Goal: Use online tool/utility: Utilize a website feature to perform a specific function

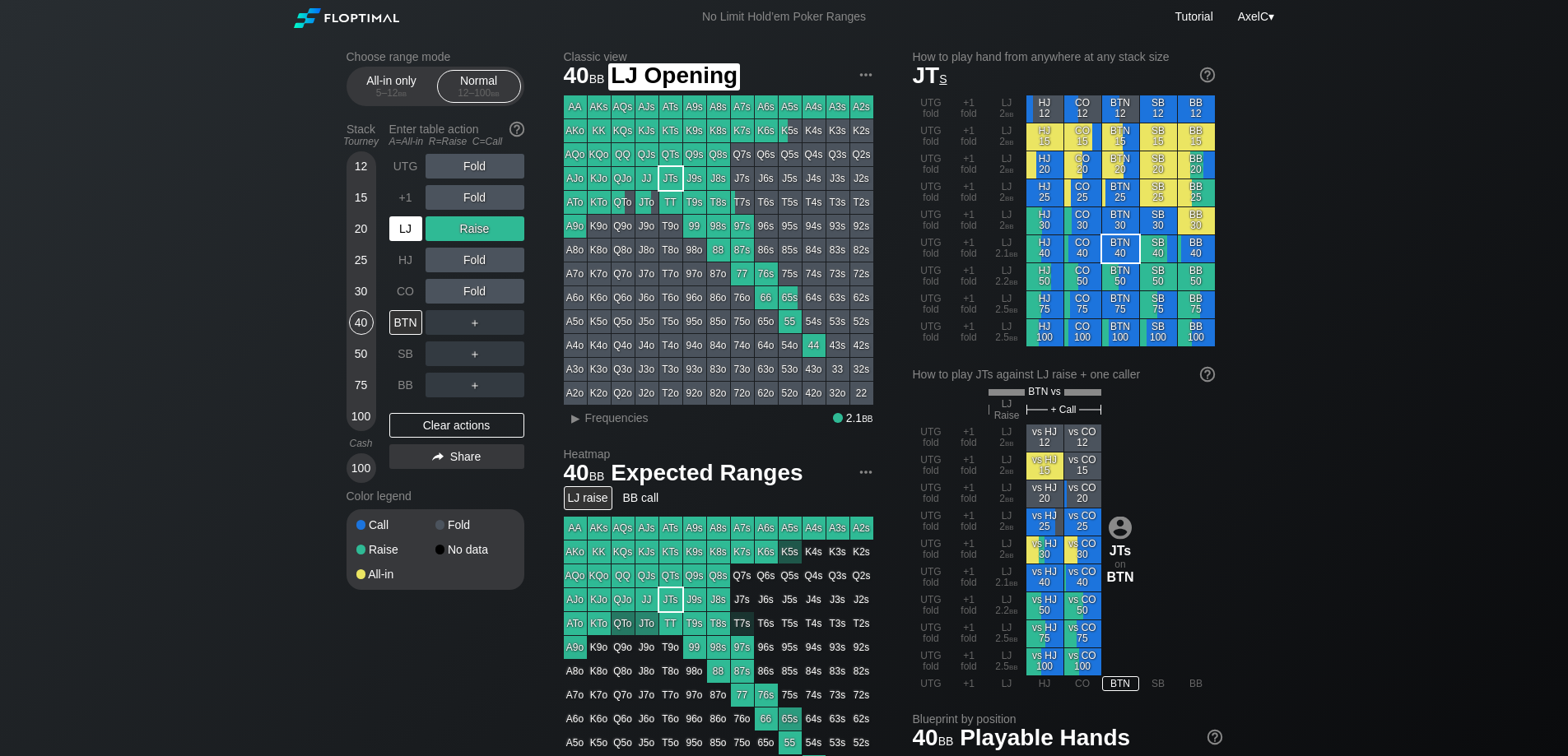
click at [404, 235] on div "LJ" at bounding box center [405, 229] width 33 height 24
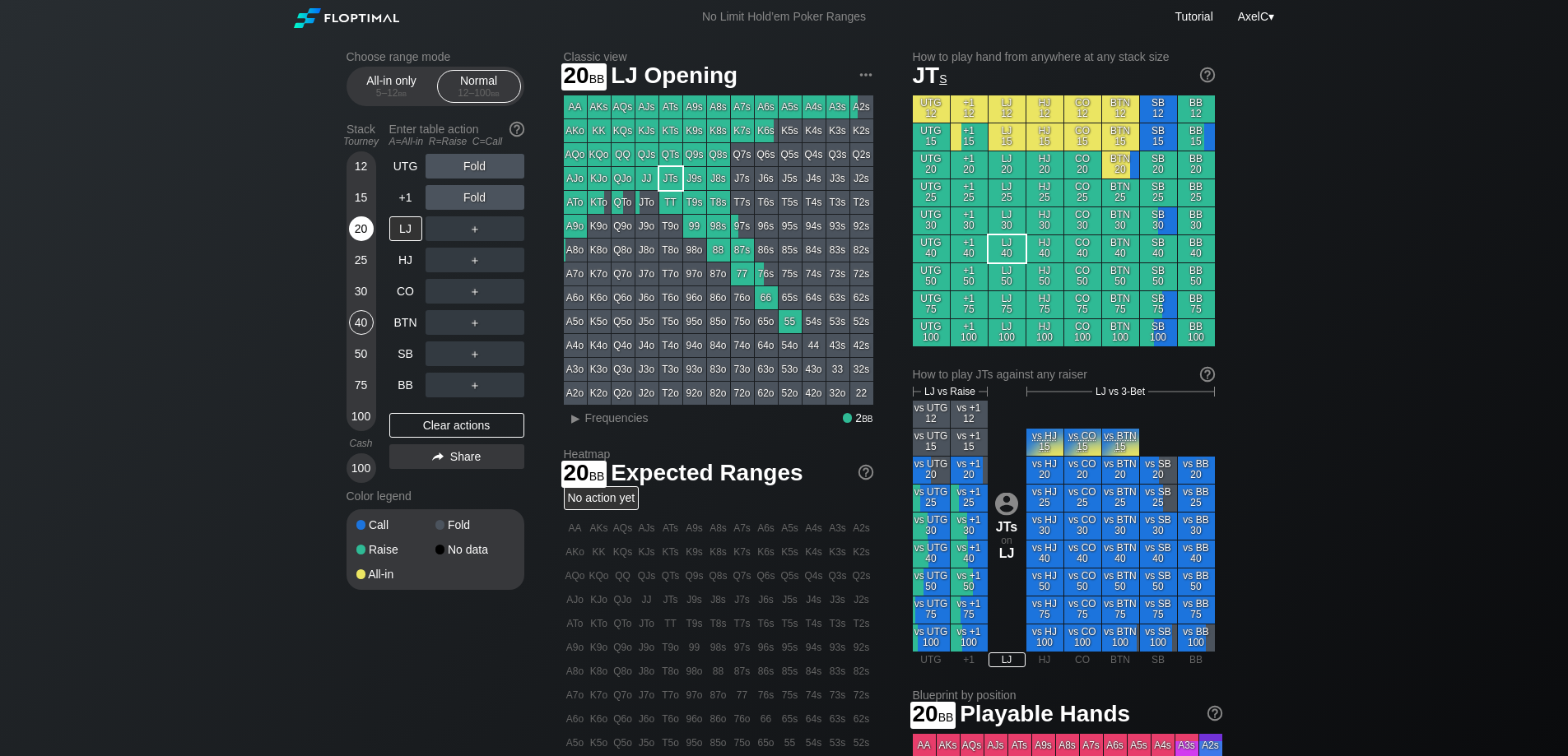
click at [362, 222] on div "20" at bounding box center [361, 229] width 24 height 24
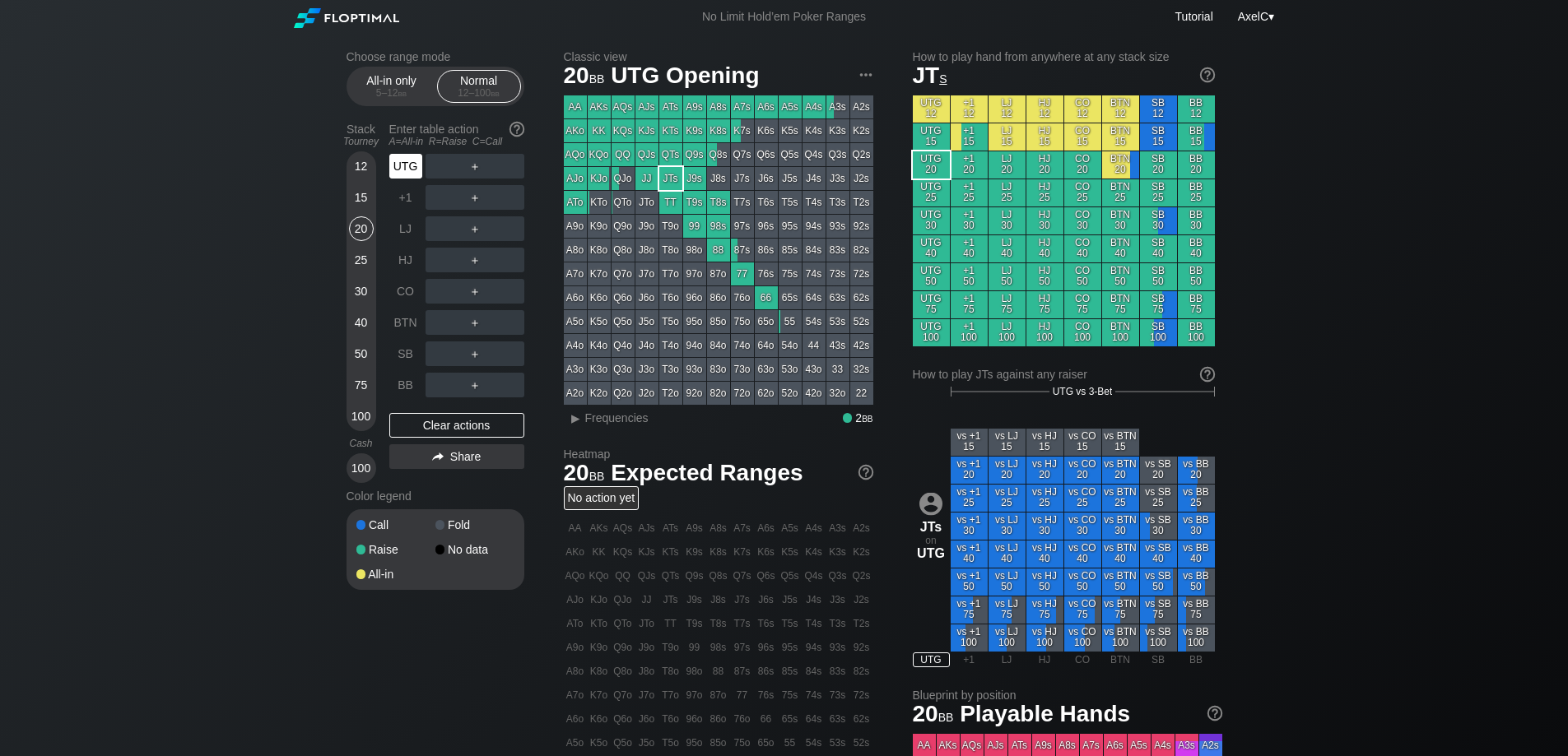
click at [409, 171] on div "UTG" at bounding box center [405, 166] width 33 height 24
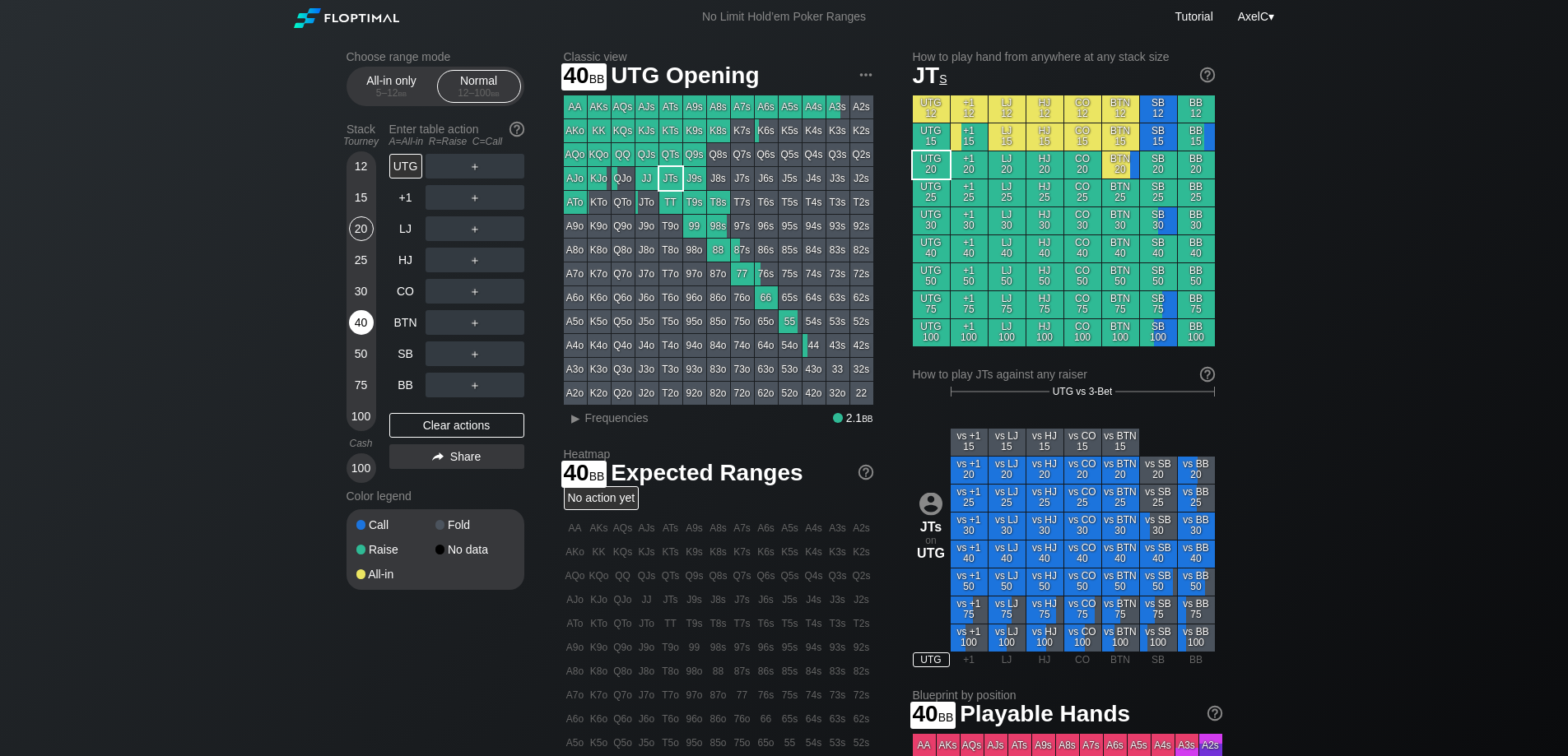
click at [366, 332] on div "40" at bounding box center [361, 322] width 24 height 24
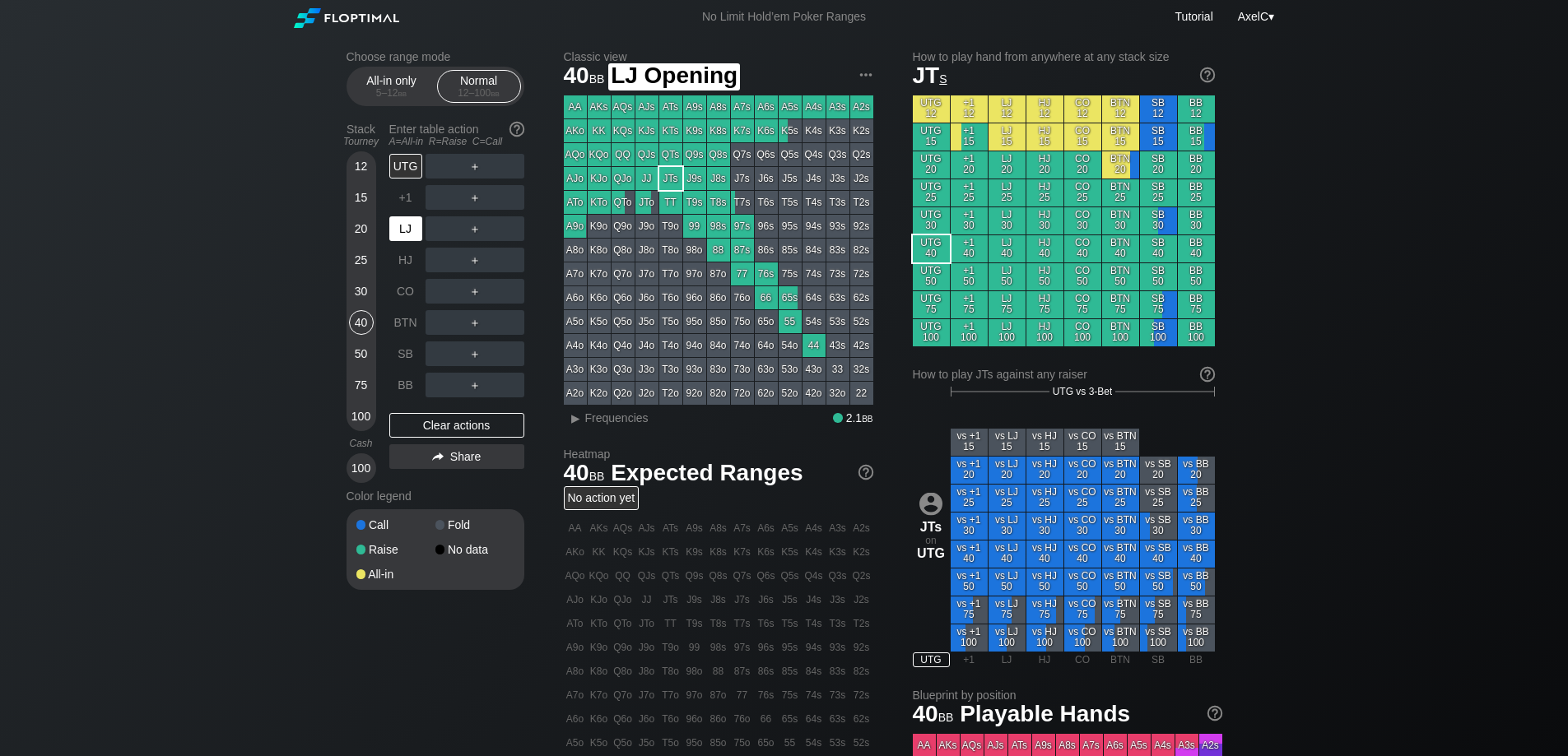
click at [402, 220] on div "LJ" at bounding box center [405, 229] width 33 height 24
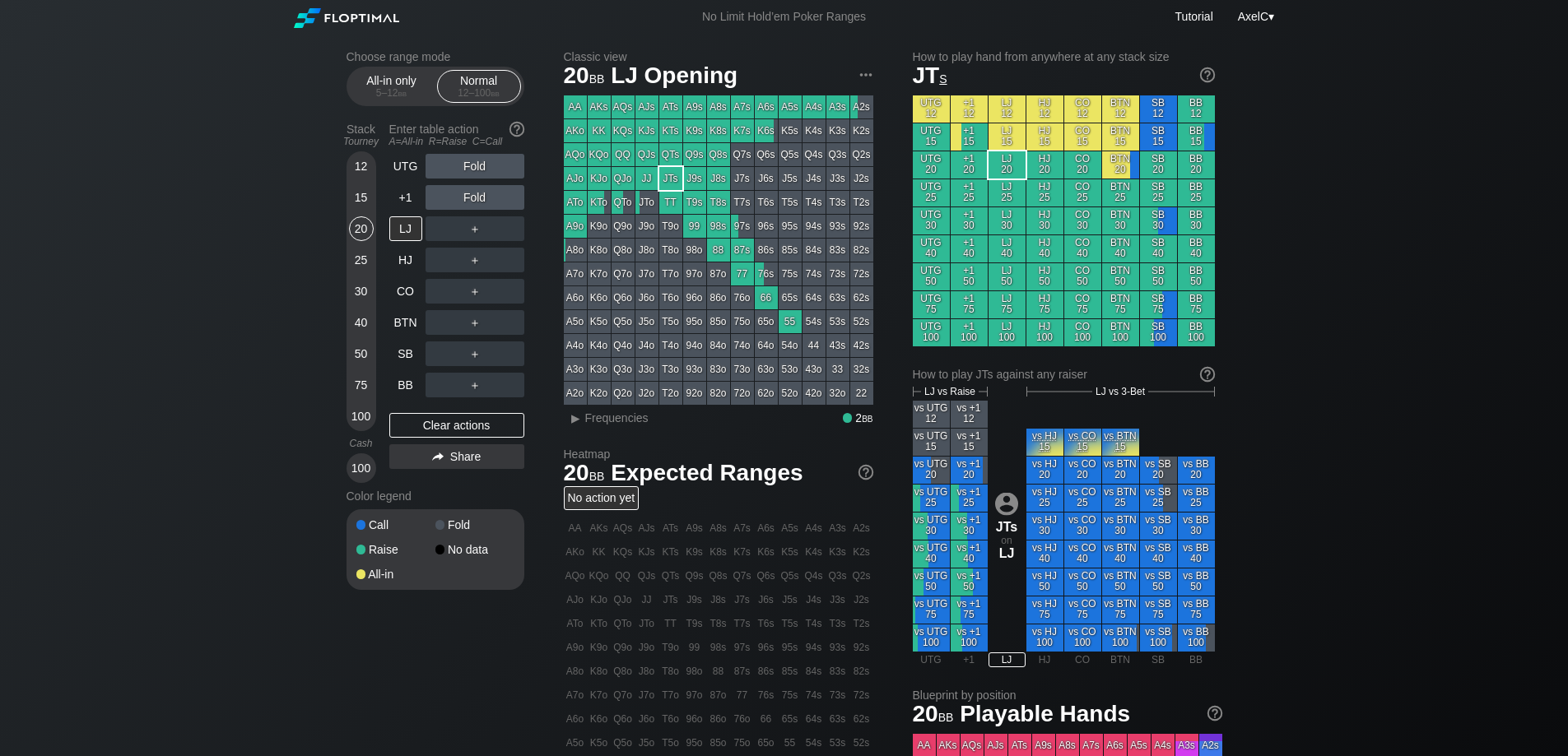
drag, startPoint x: 362, startPoint y: 221, endPoint x: 345, endPoint y: 222, distance: 17.0
click at [362, 222] on div "20" at bounding box center [361, 229] width 24 height 24
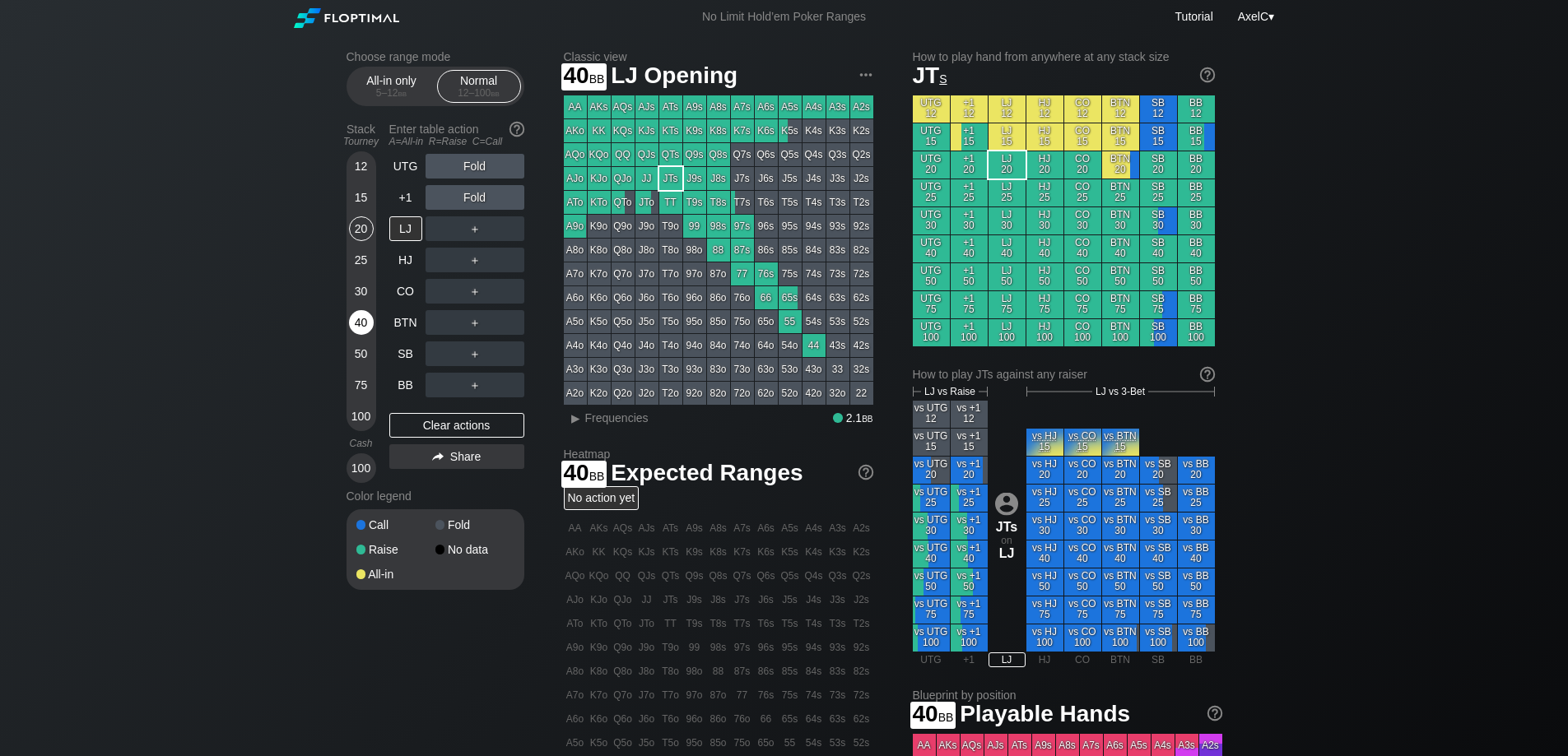
click at [363, 319] on div "40" at bounding box center [361, 322] width 24 height 24
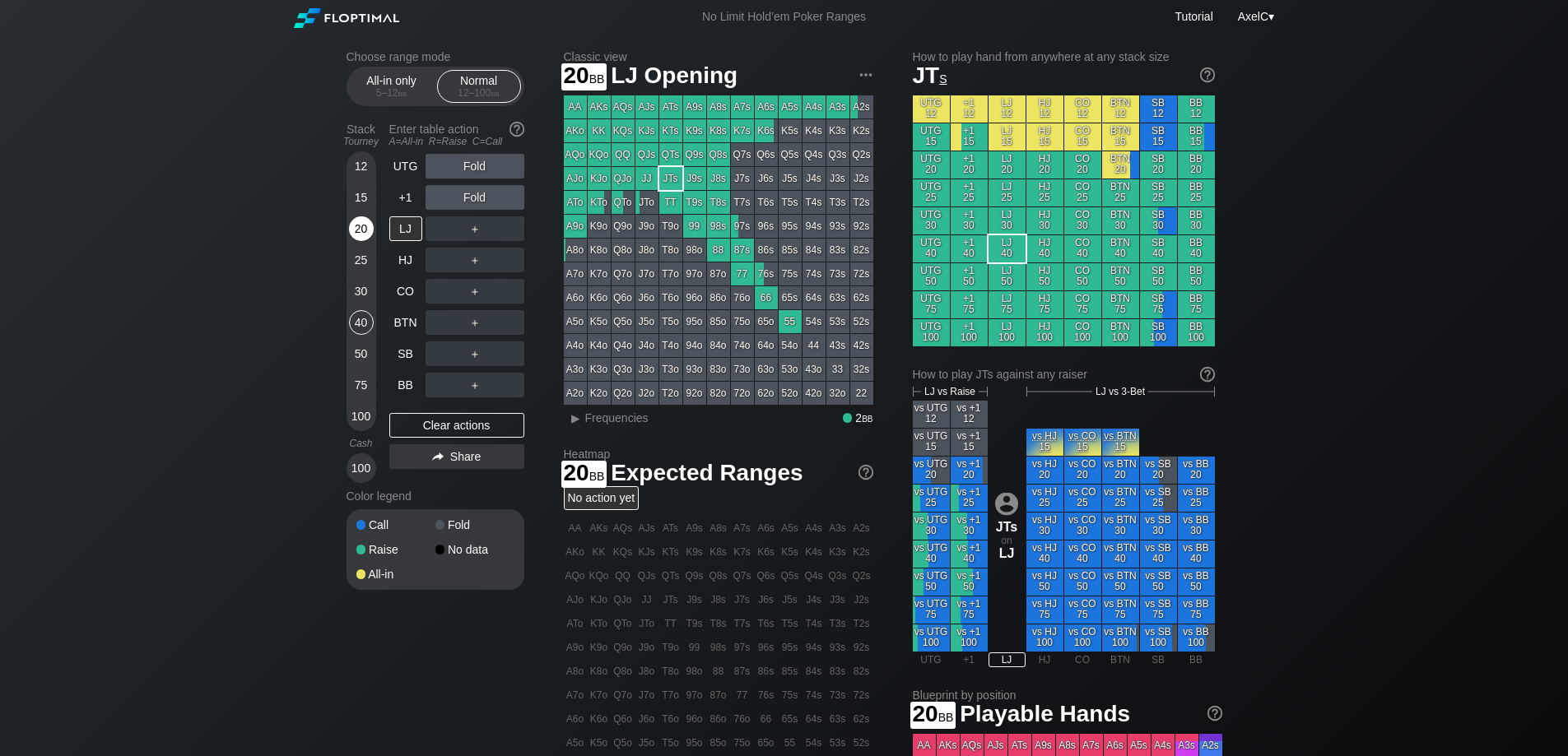
click at [368, 232] on div "20" at bounding box center [361, 229] width 24 height 24
click at [357, 226] on div "20" at bounding box center [361, 229] width 24 height 24
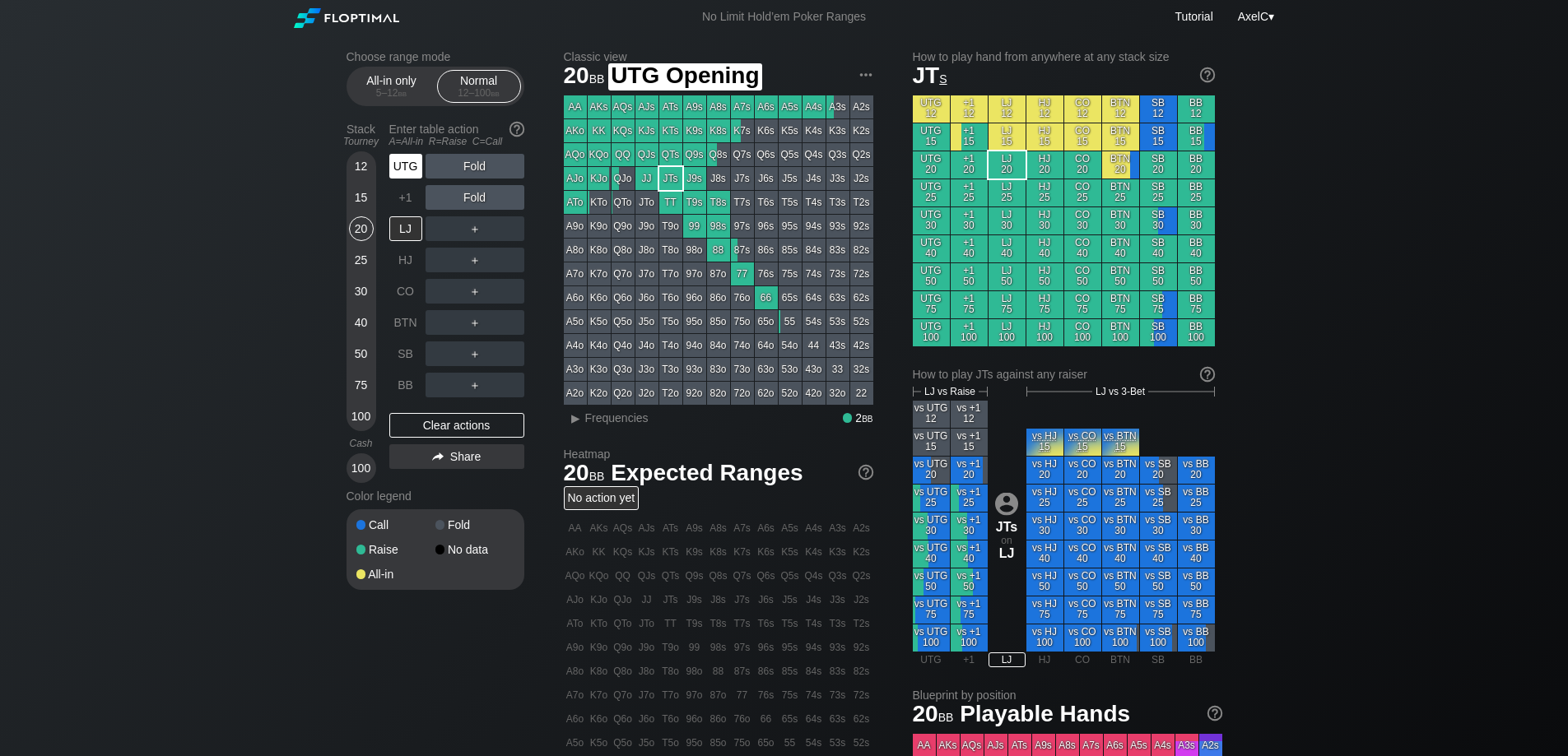
click at [415, 165] on div "UTG" at bounding box center [405, 166] width 33 height 24
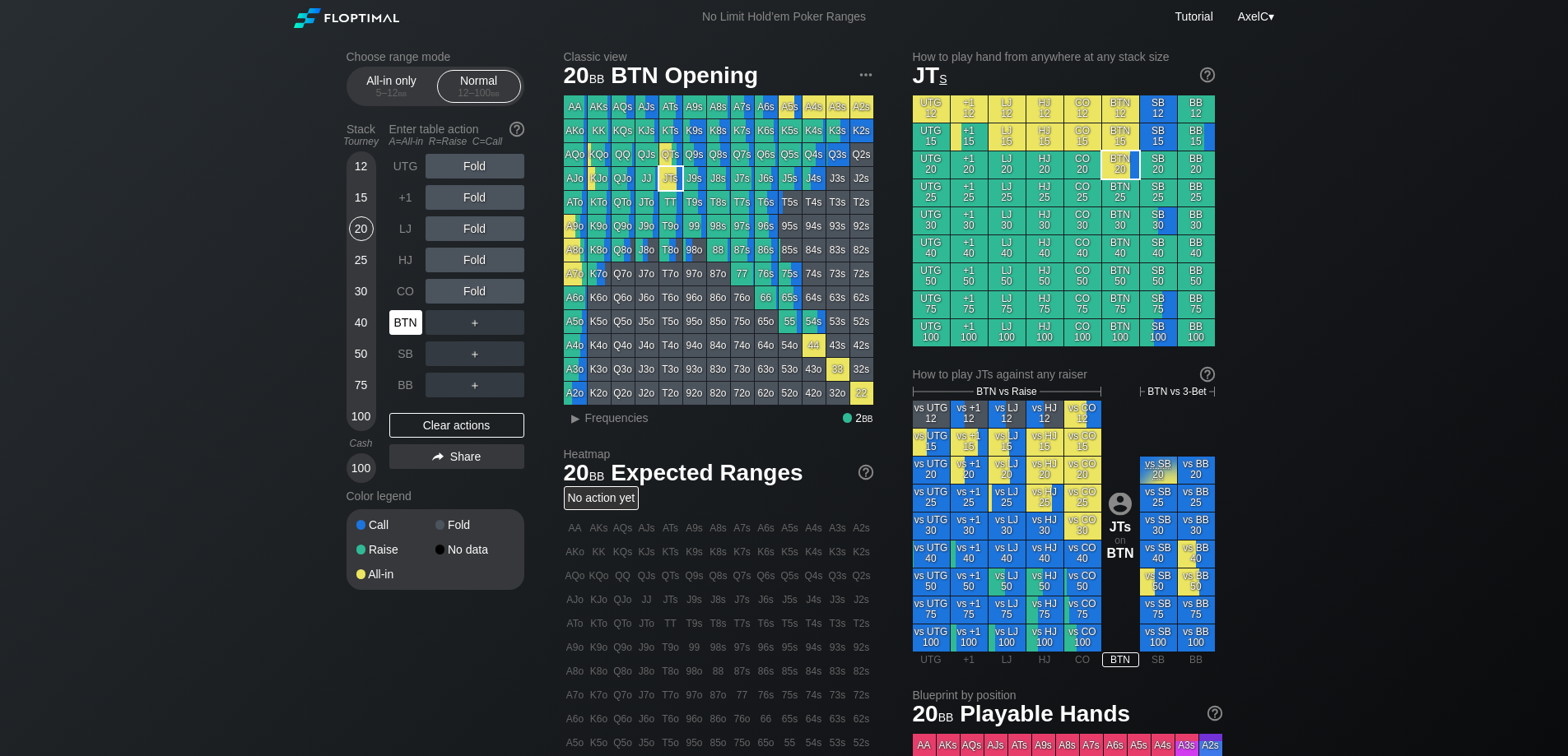
click at [408, 326] on div "BTN" at bounding box center [405, 322] width 33 height 24
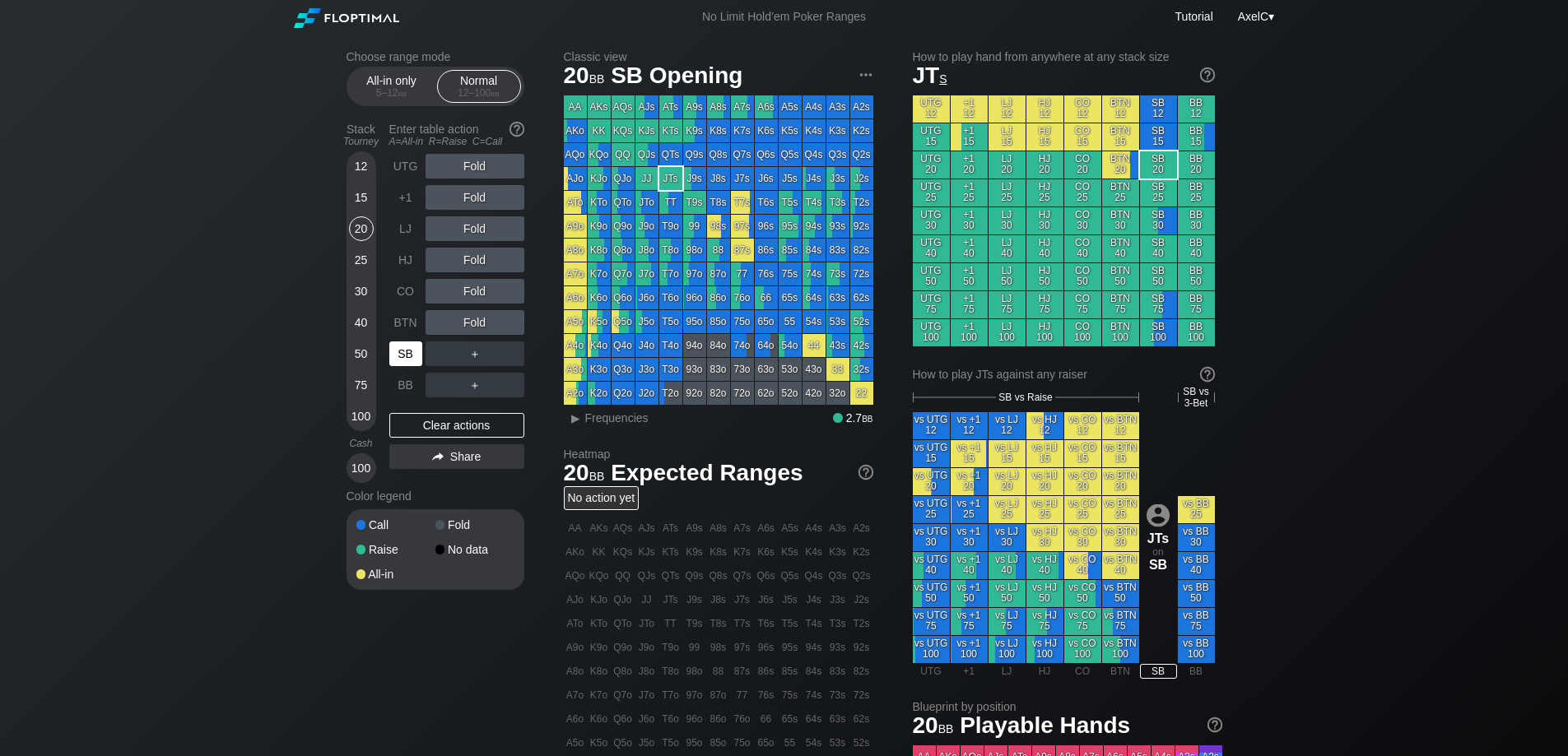
click at [398, 359] on div "SB" at bounding box center [405, 353] width 33 height 24
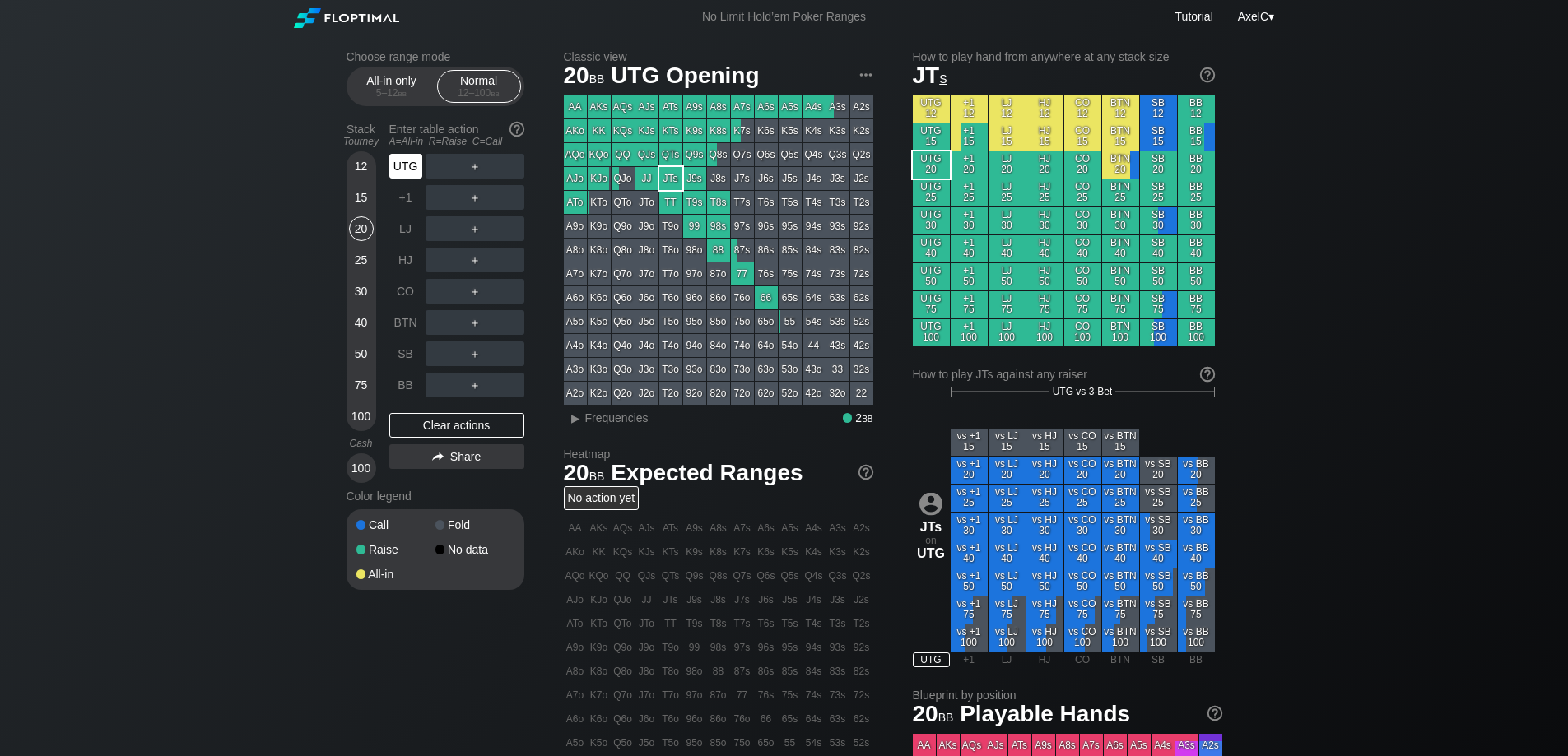
click at [396, 177] on div "UTG" at bounding box center [405, 166] width 33 height 24
click at [286, 308] on div "Choose range mode All-in only 5 – 12 bb Normal 12 – 100 bb Stack Tourney Enter …" at bounding box center [784, 558] width 1568 height 1050
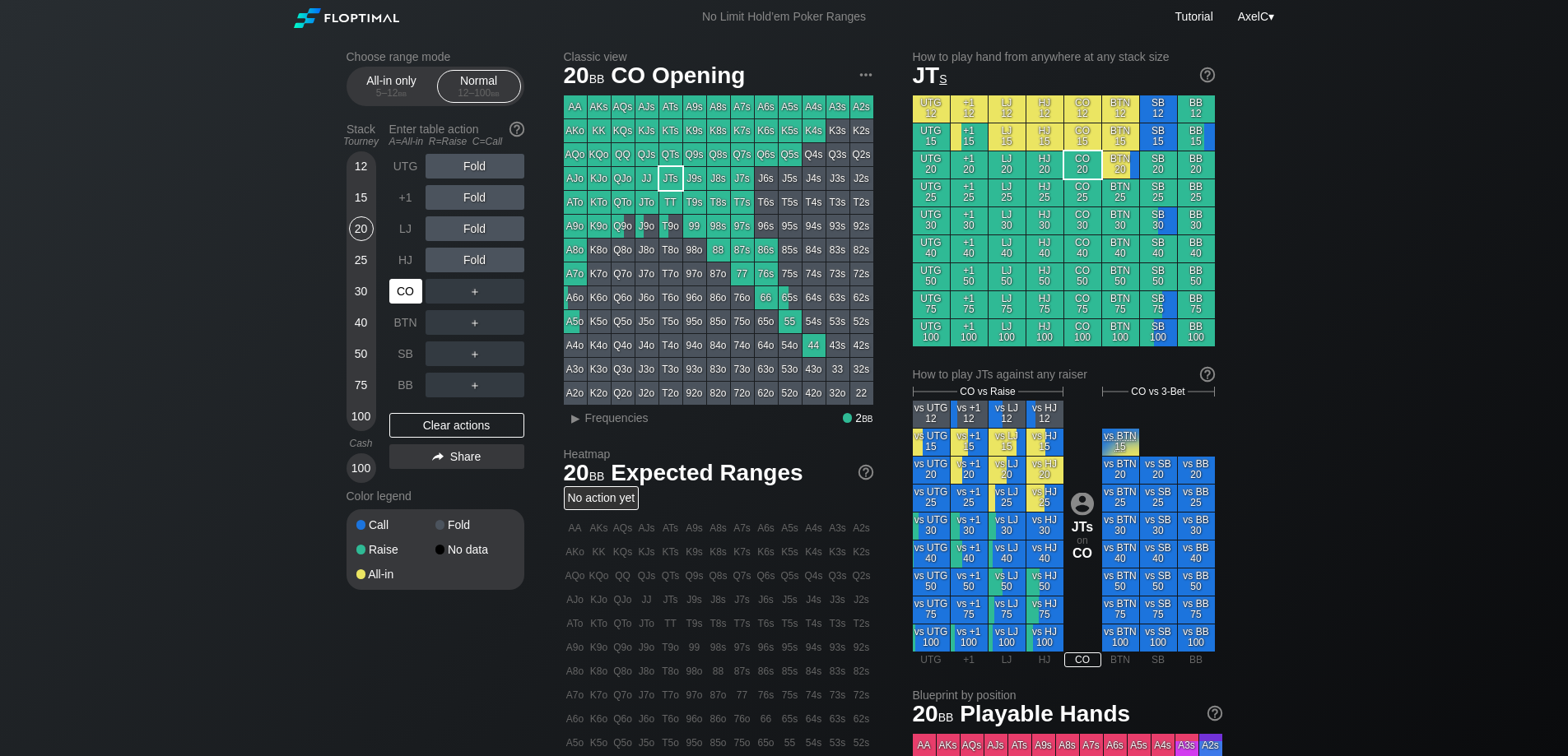
click at [402, 293] on div "CO" at bounding box center [405, 291] width 33 height 24
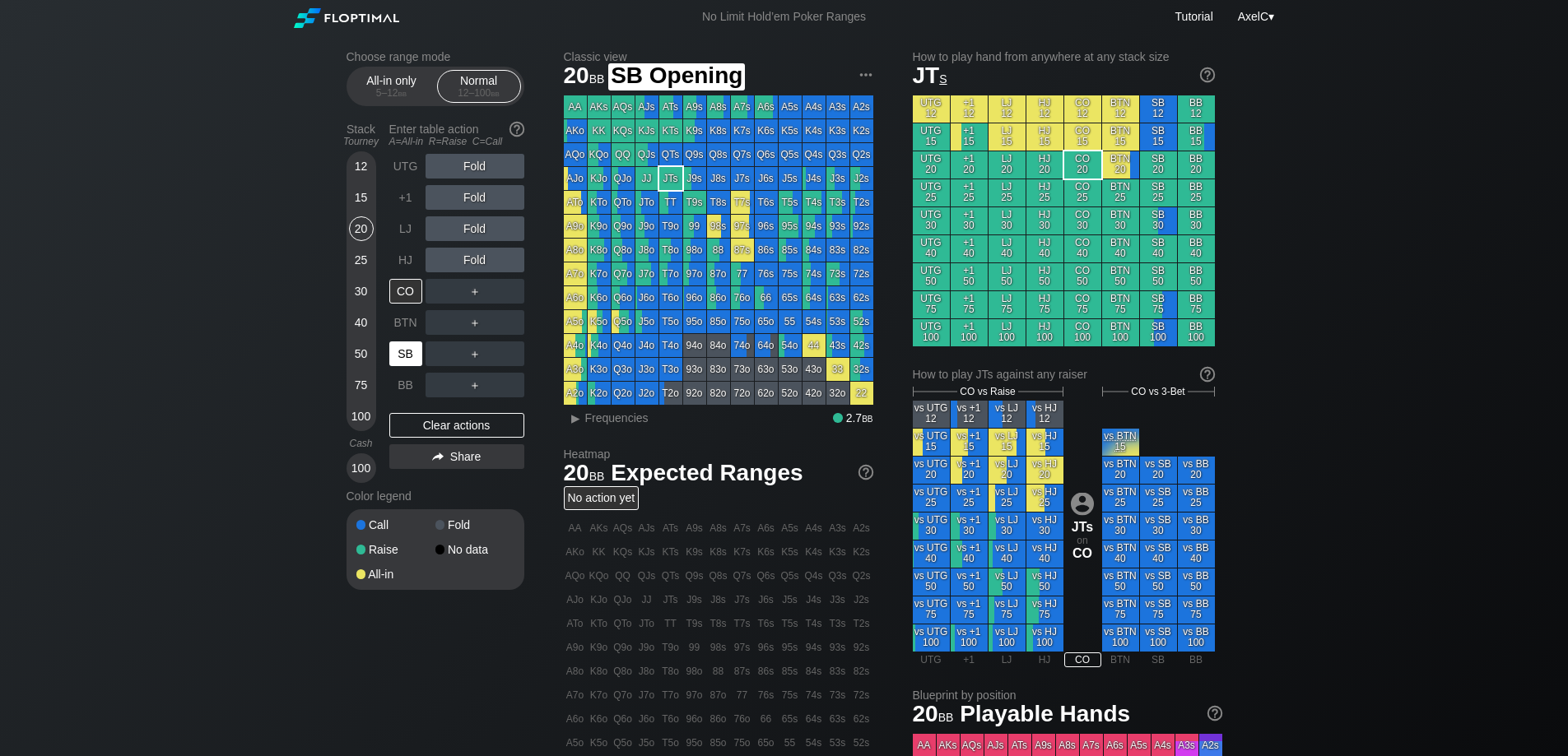
click at [405, 353] on div "SB" at bounding box center [405, 353] width 33 height 24
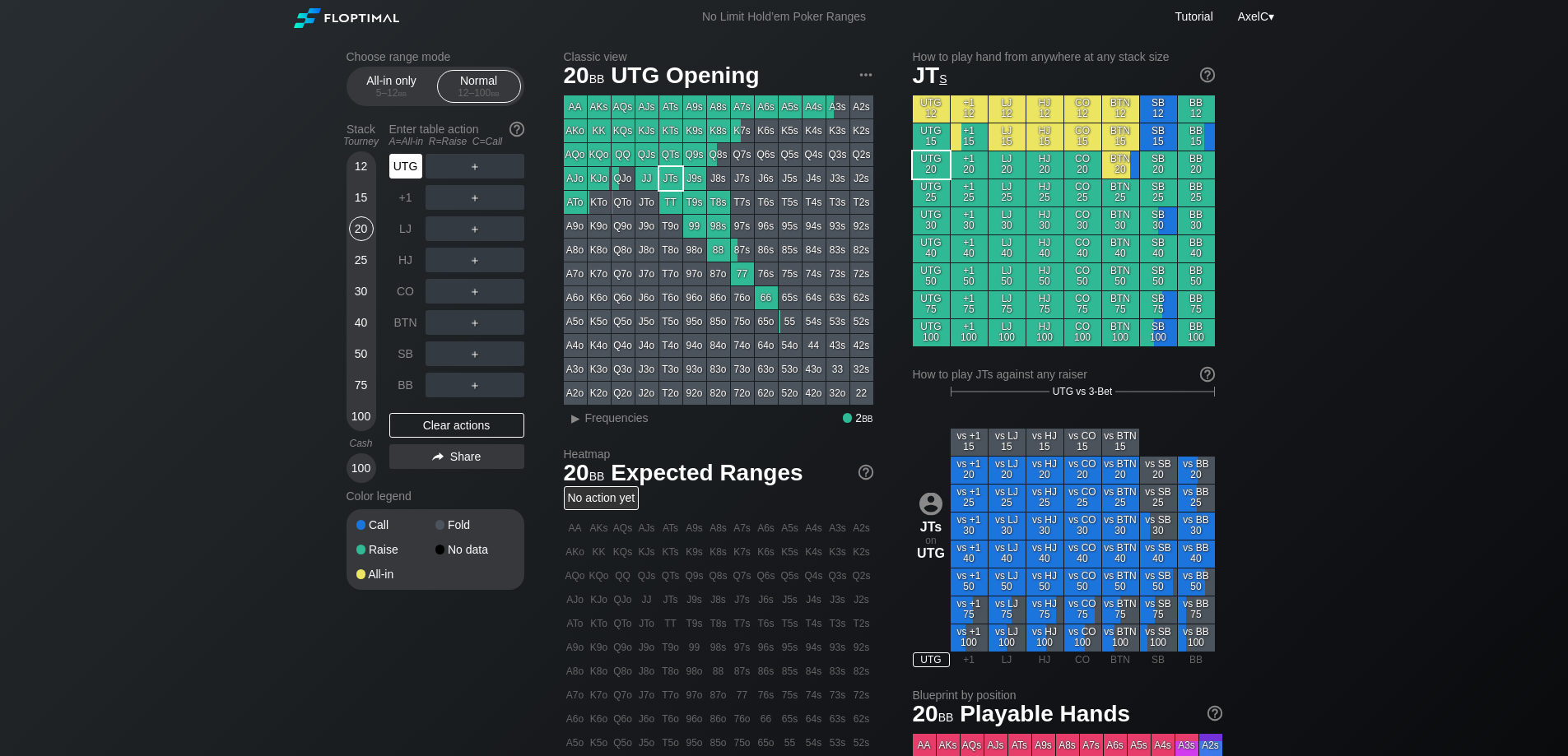
click at [415, 169] on div "UTG" at bounding box center [405, 166] width 33 height 24
